Goal: Information Seeking & Learning: Learn about a topic

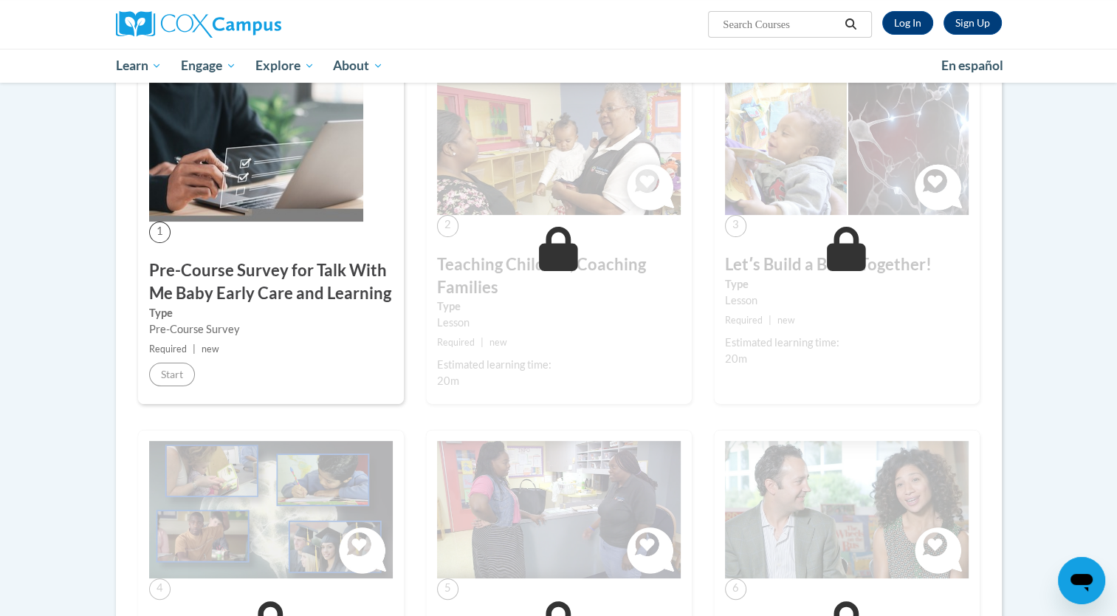
scroll to position [286, 0]
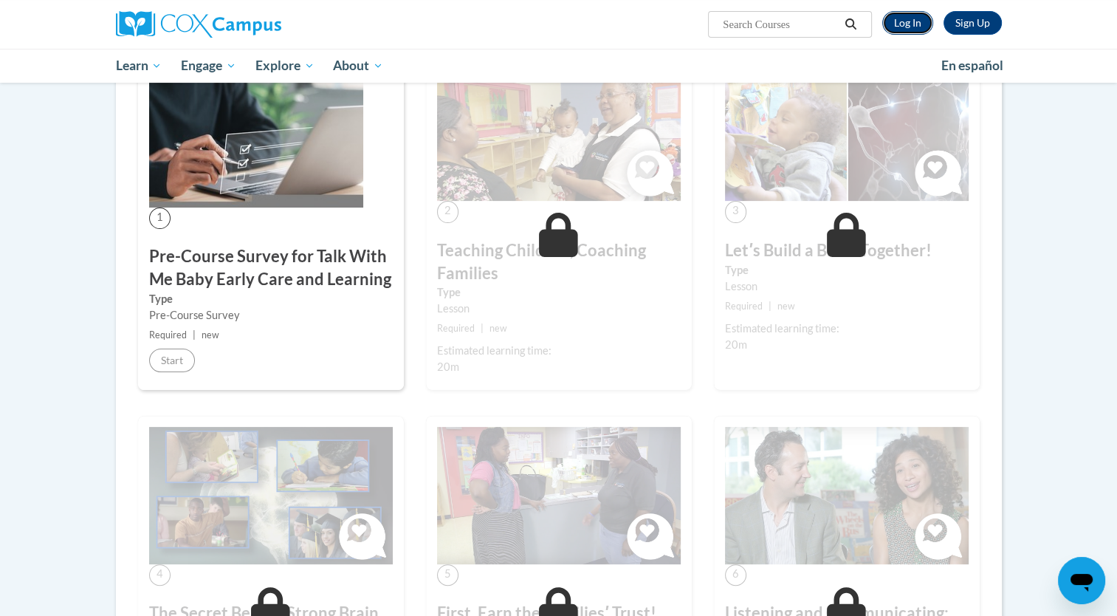
click at [898, 21] on link "Log In" at bounding box center [907, 23] width 51 height 24
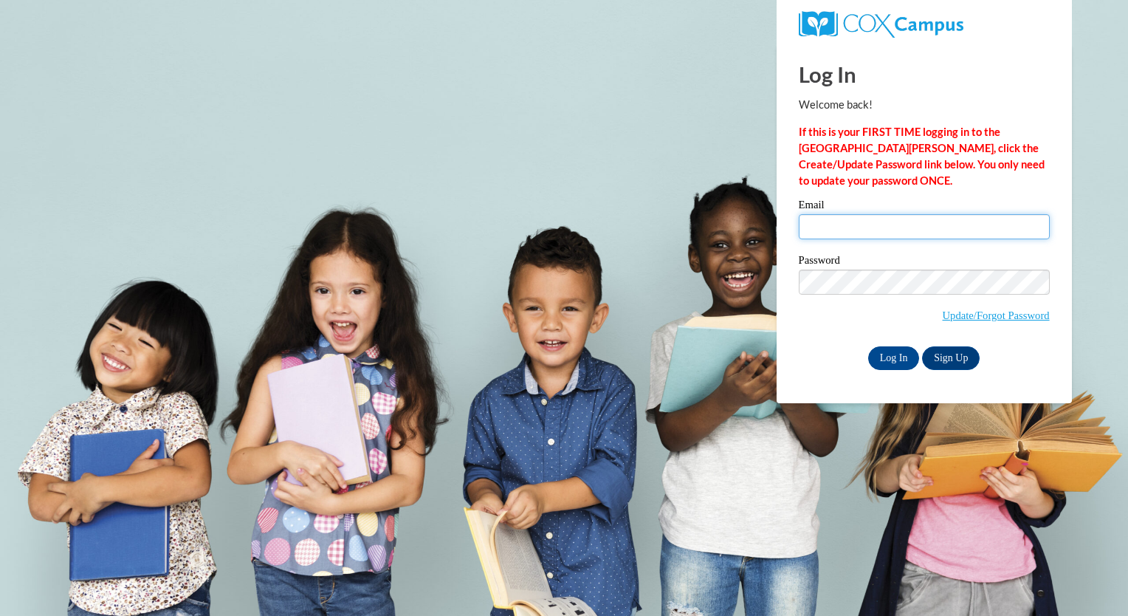
click at [889, 220] on input "Email" at bounding box center [924, 226] width 251 height 25
type input "[PERSON_NAME][EMAIL_ADDRESS][PERSON_NAME][DOMAIN_NAME]"
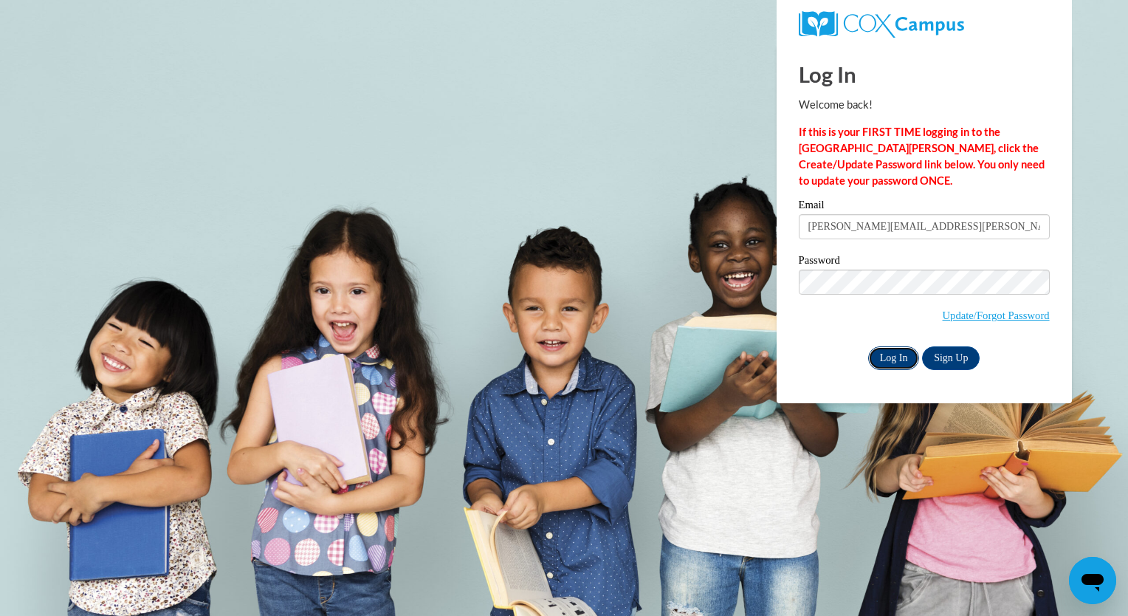
click at [896, 367] on input "Log In" at bounding box center [894, 358] width 52 height 24
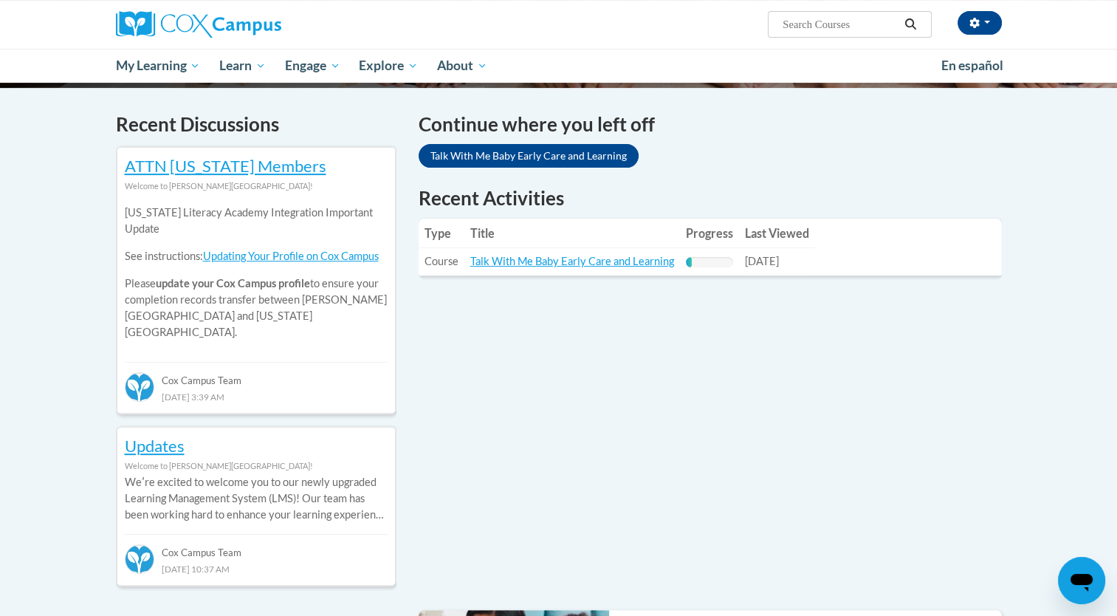
scroll to position [434, 0]
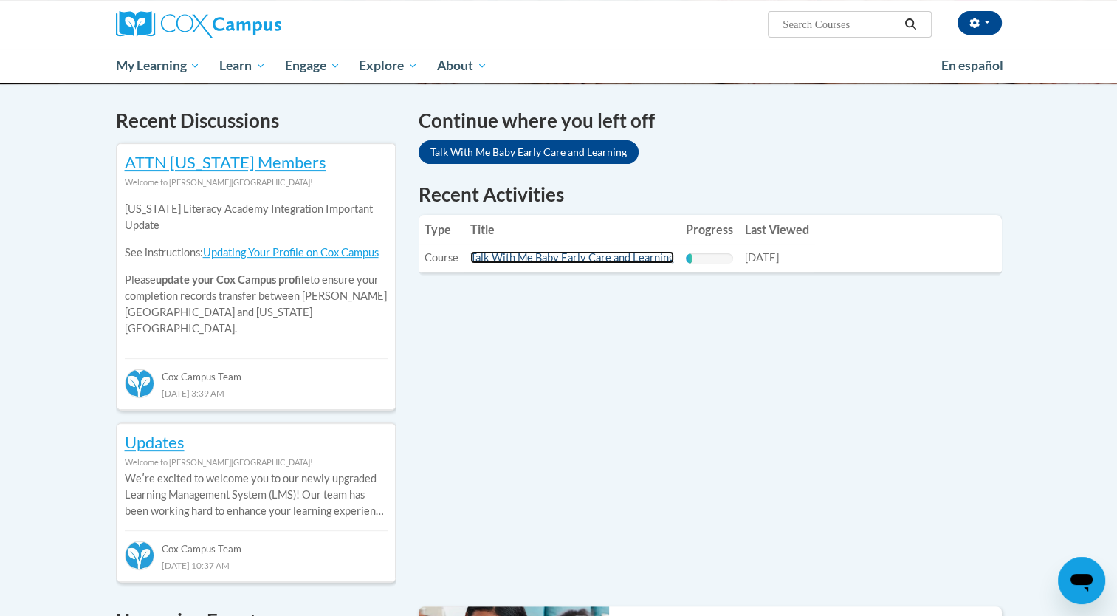
click at [635, 259] on link "Talk With Me Baby Early Care and Learning" at bounding box center [572, 257] width 204 height 13
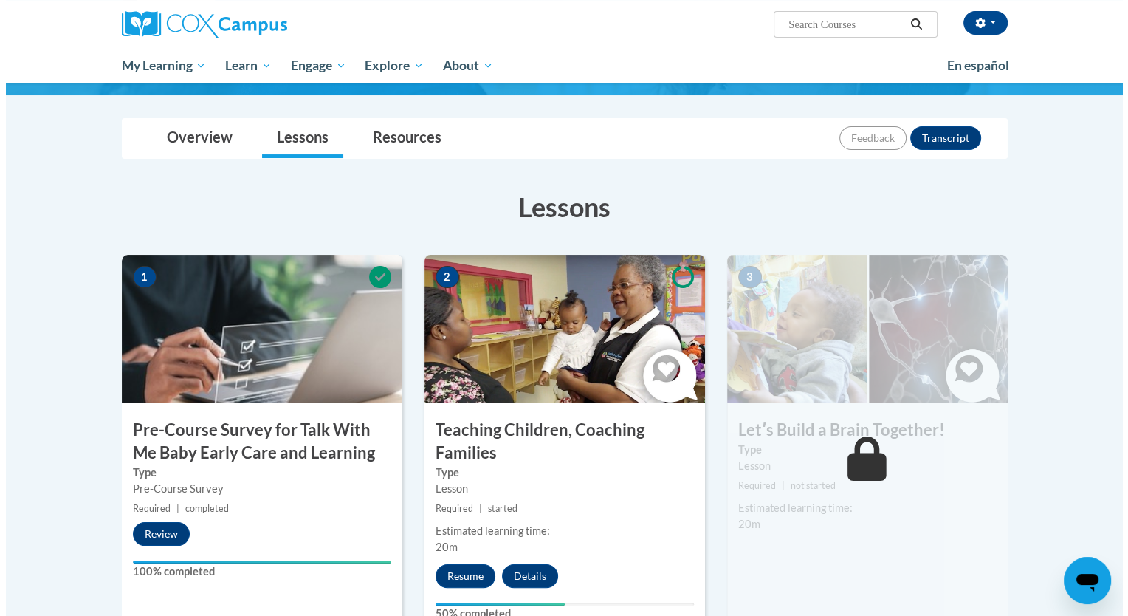
scroll to position [146, 0]
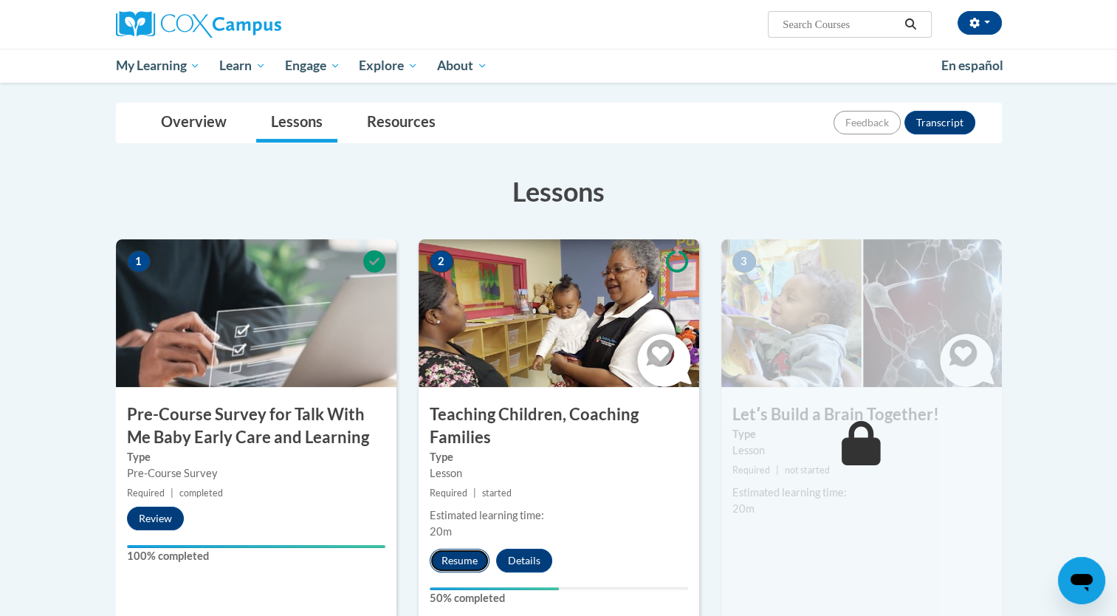
click at [455, 554] on button "Resume" at bounding box center [460, 561] width 60 height 24
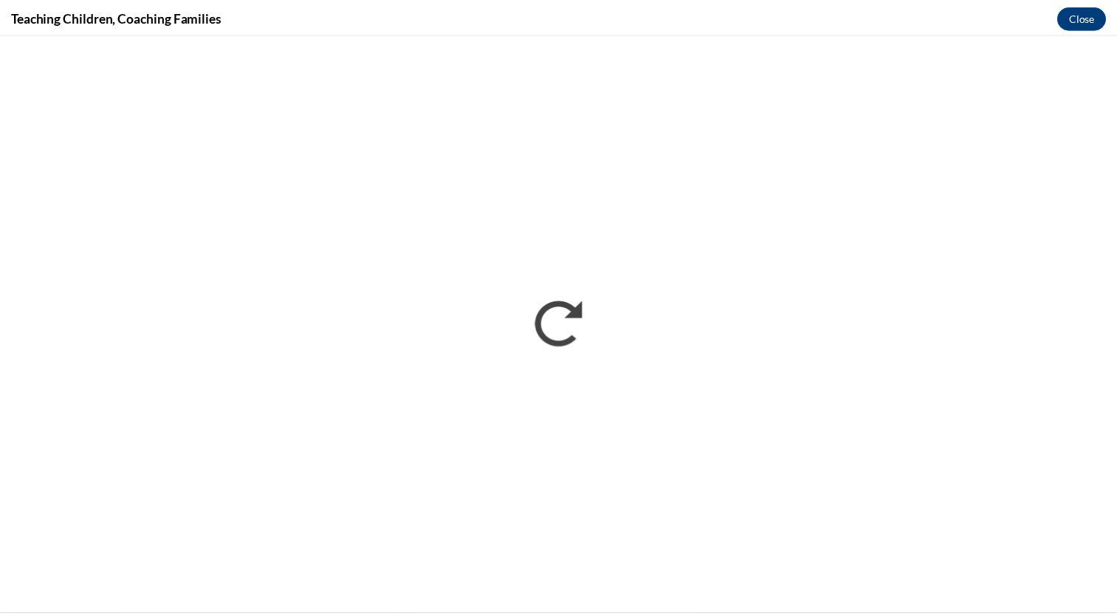
scroll to position [0, 0]
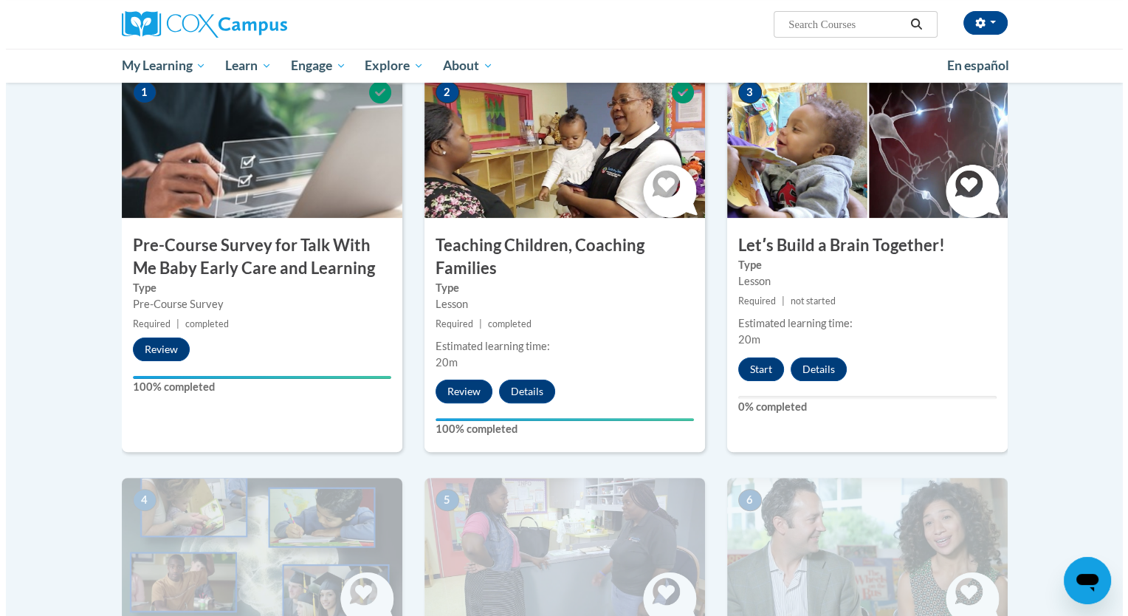
scroll to position [346, 0]
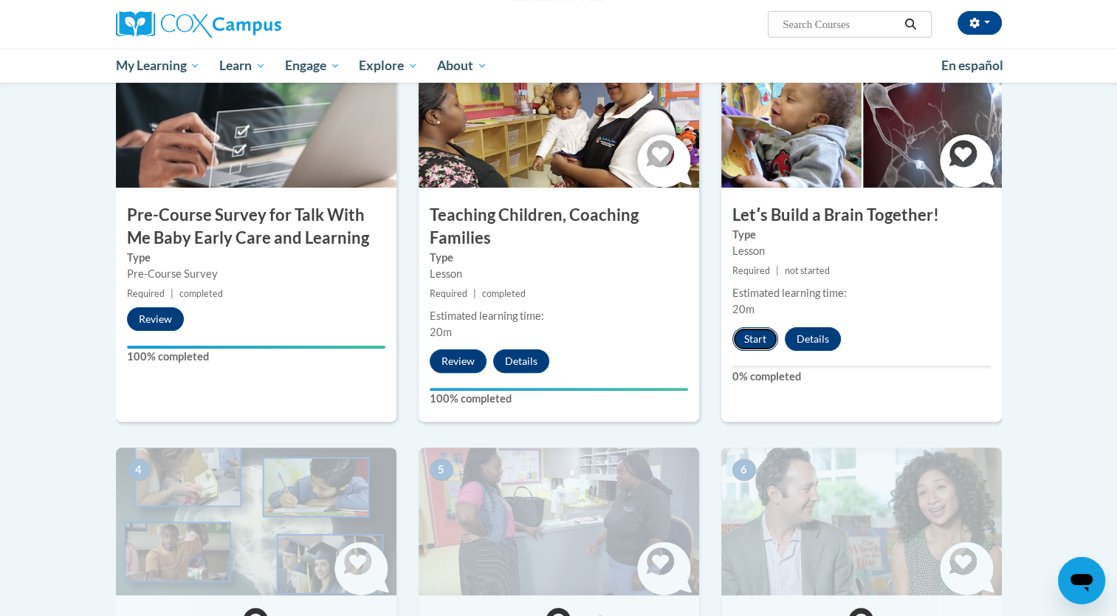
click at [748, 332] on button "Start" at bounding box center [756, 339] width 46 height 24
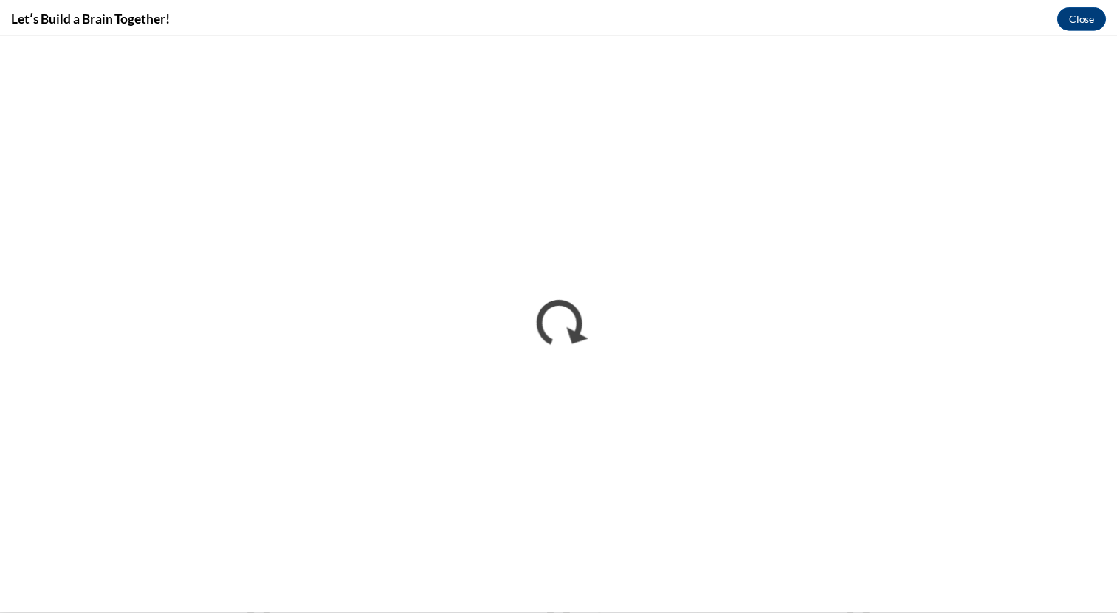
scroll to position [0, 0]
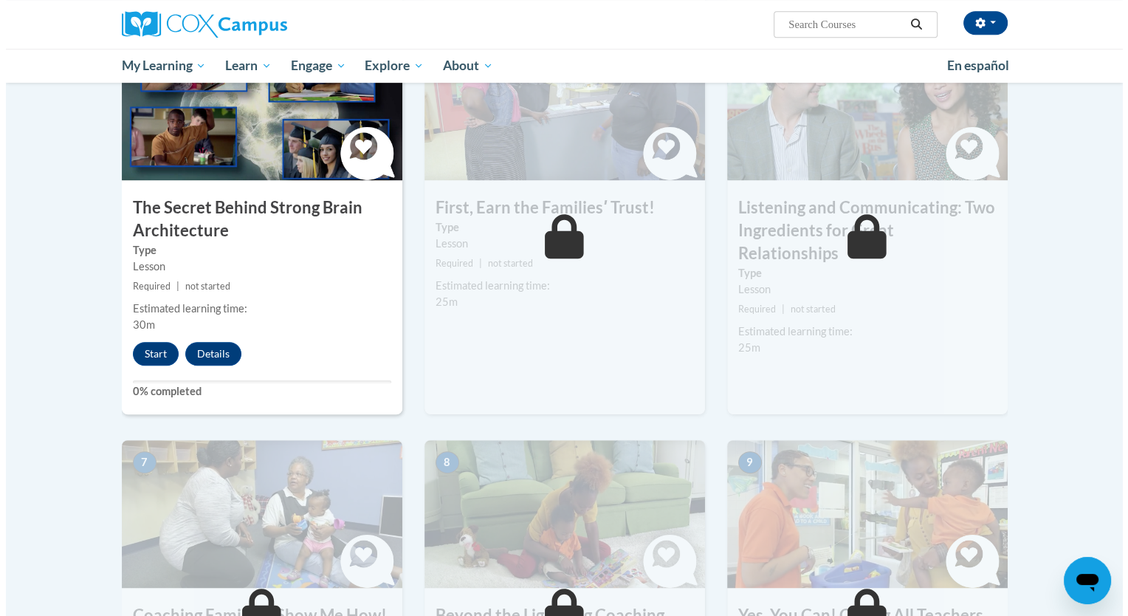
scroll to position [765, 0]
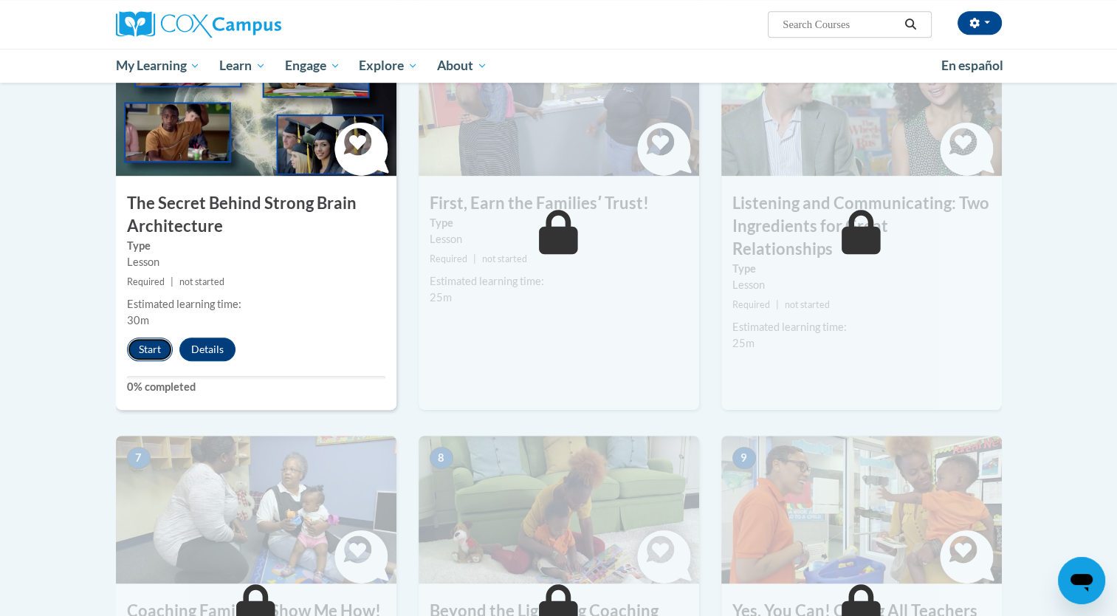
click at [162, 348] on button "Start" at bounding box center [150, 349] width 46 height 24
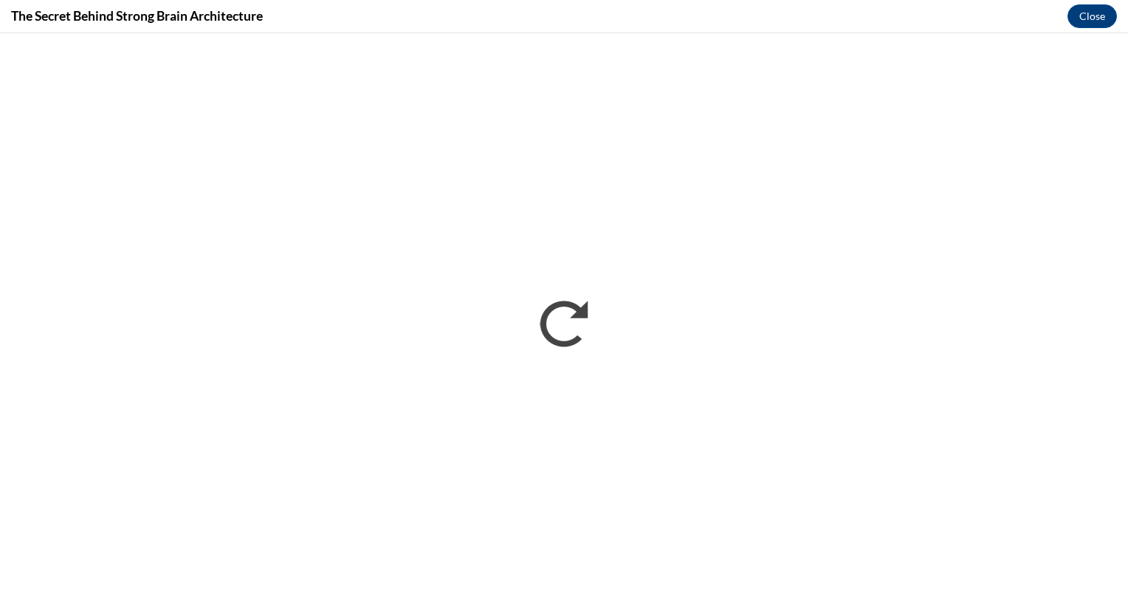
scroll to position [0, 0]
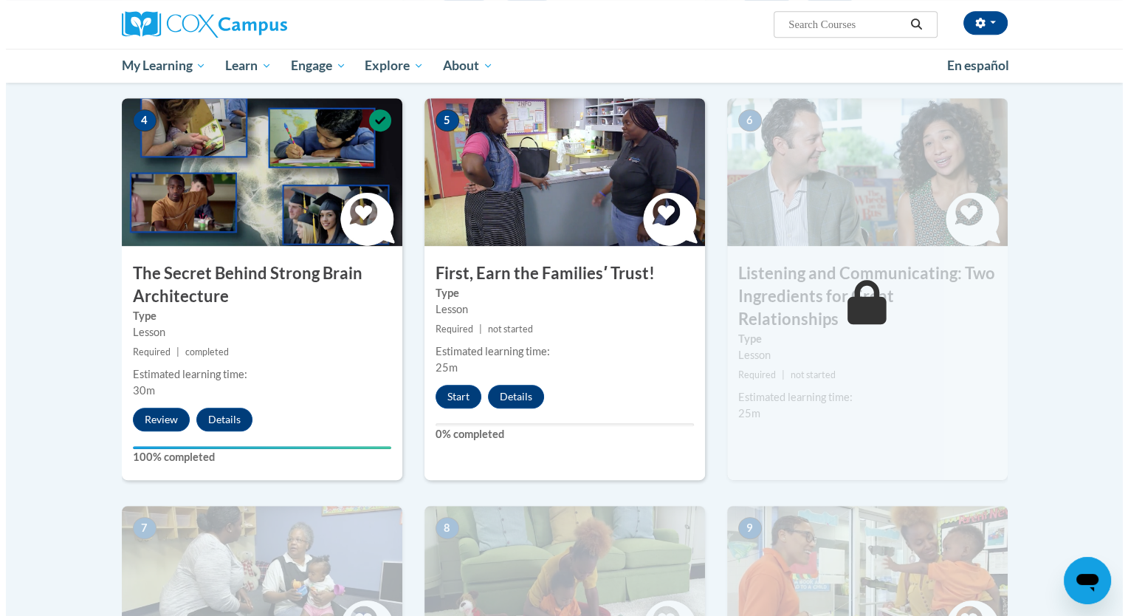
scroll to position [754, 0]
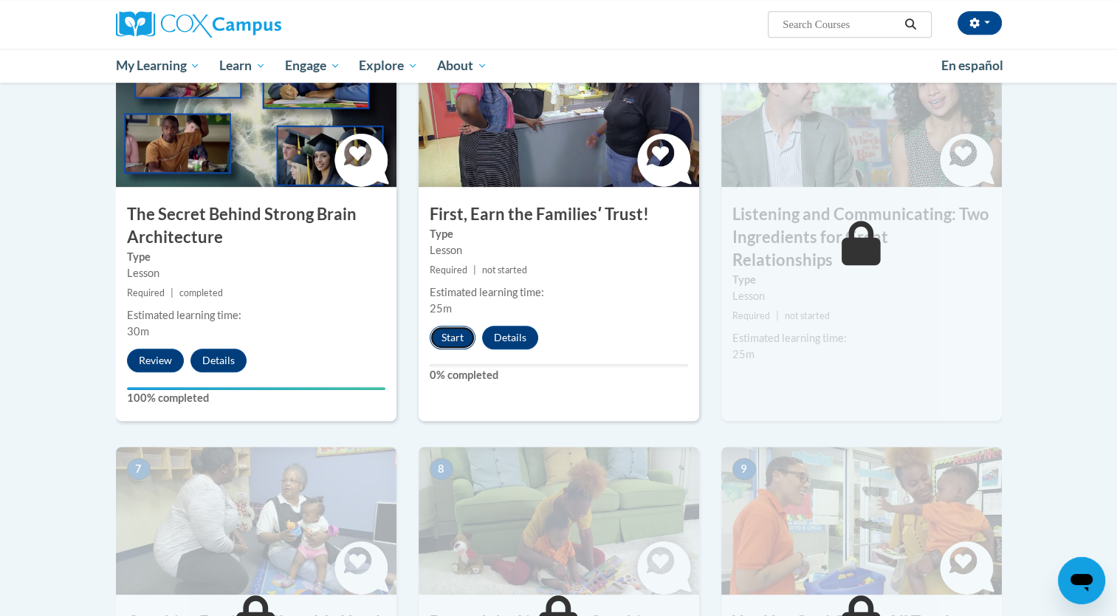
click at [446, 343] on button "Start" at bounding box center [453, 338] width 46 height 24
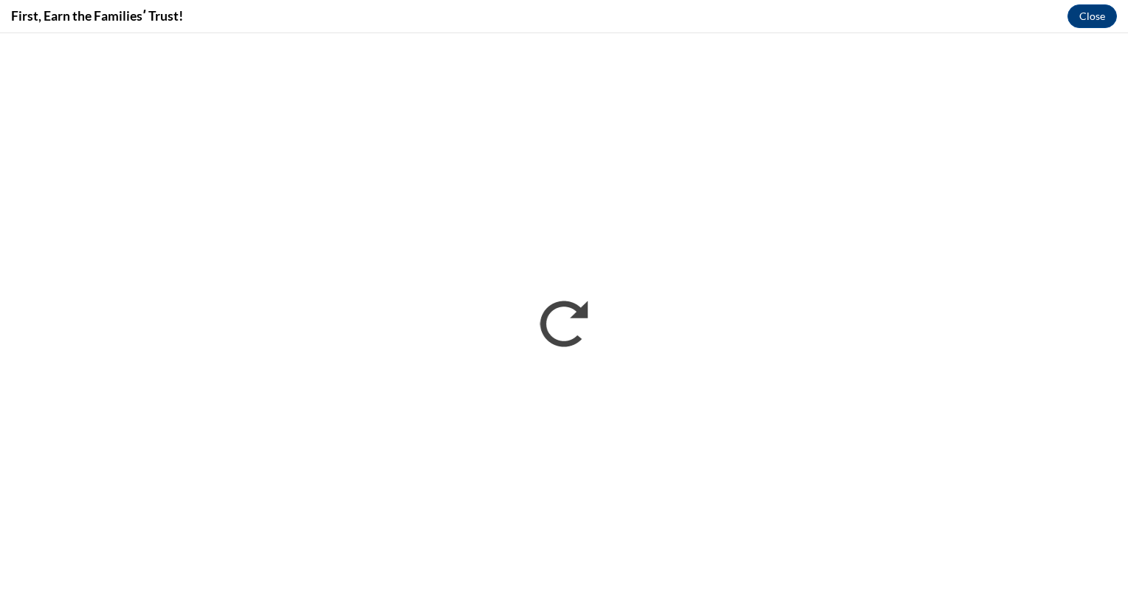
scroll to position [0, 0]
